Goal: Navigation & Orientation: Find specific page/section

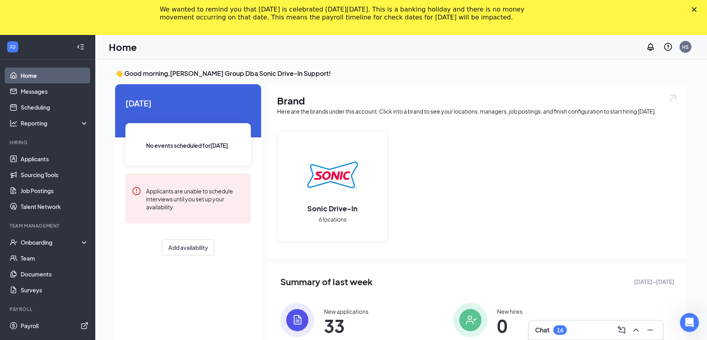
drag, startPoint x: 341, startPoint y: 8, endPoint x: 416, endPoint y: 23, distance: 76.2
click at [416, 21] on div "We wanted to remind you that [DATE] is celebrated [DATE][DATE]. This is a banki…" at bounding box center [347, 14] width 375 height 16
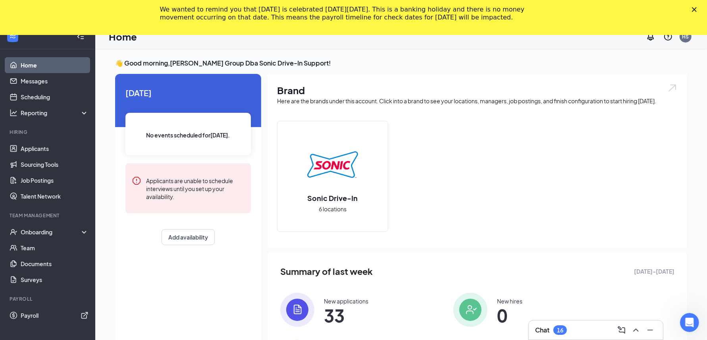
scroll to position [11, 0]
click at [697, 7] on icon "Close" at bounding box center [694, 9] width 5 height 5
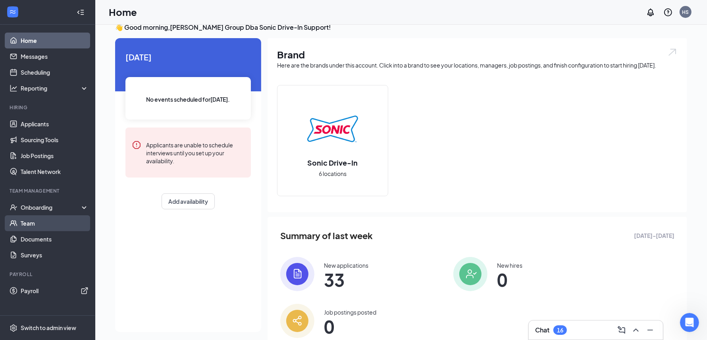
click at [47, 222] on link "Team" at bounding box center [55, 223] width 68 height 16
